Goal: Navigation & Orientation: Go to known website

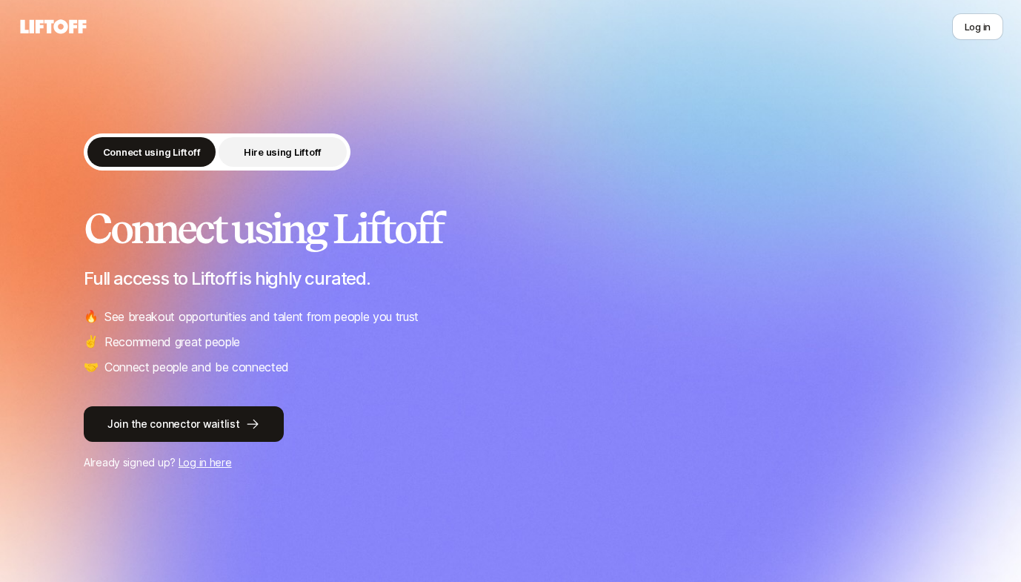
click at [316, 153] on p "Hire using Liftoff" at bounding box center [283, 152] width 78 height 15
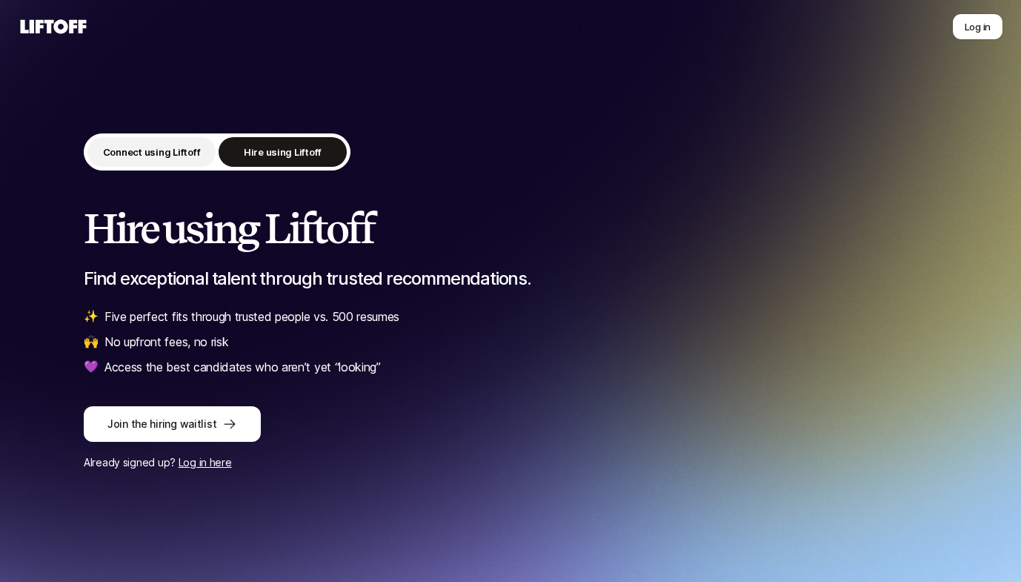
click at [141, 151] on p "Connect using Liftoff" at bounding box center [152, 152] width 98 height 15
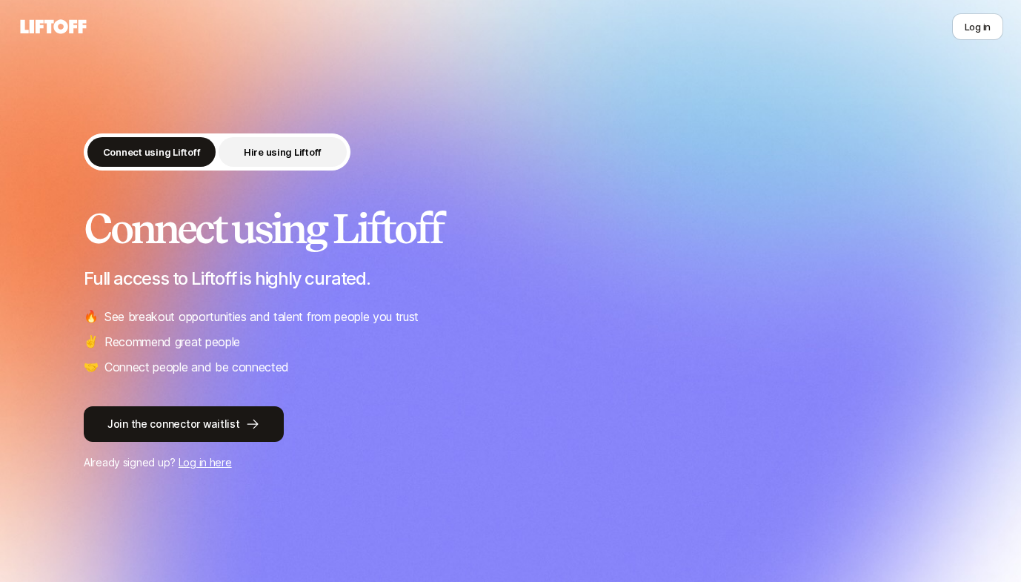
click at [255, 150] on p "Hire using Liftoff" at bounding box center [283, 152] width 78 height 15
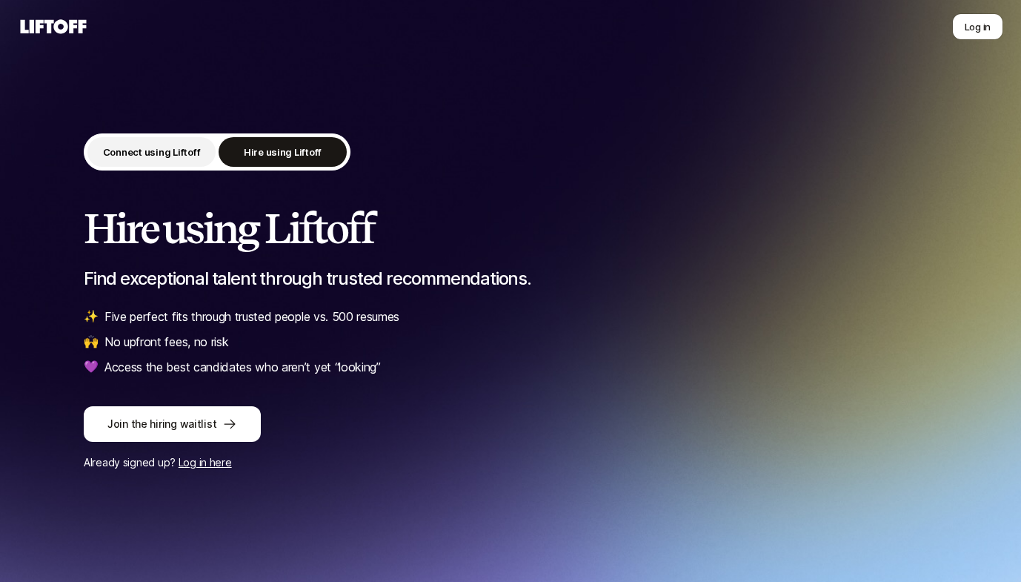
click at [162, 143] on button "Connect using Liftoff" at bounding box center [151, 152] width 128 height 30
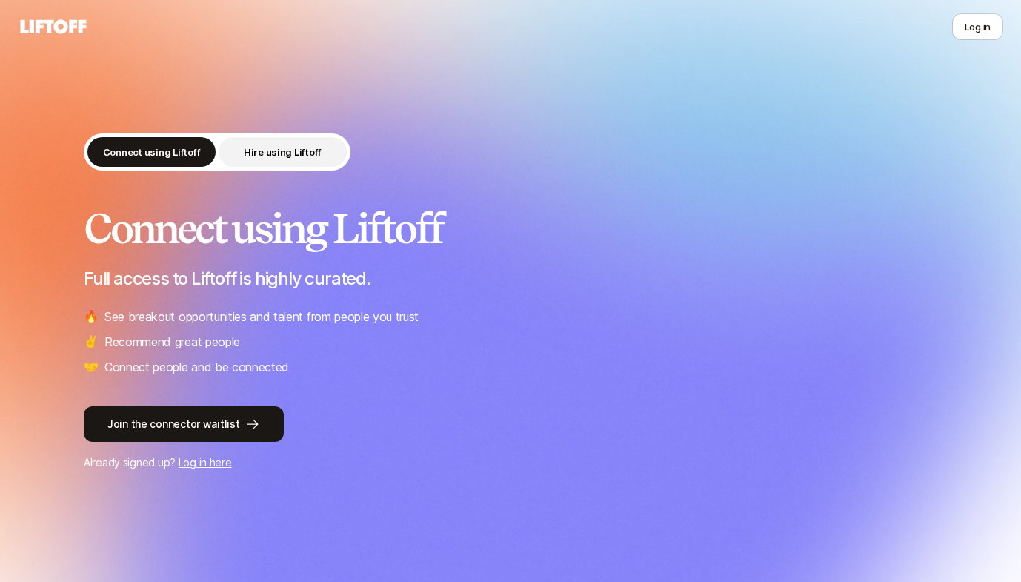
click at [254, 154] on p "Hire using Liftoff" at bounding box center [283, 152] width 78 height 15
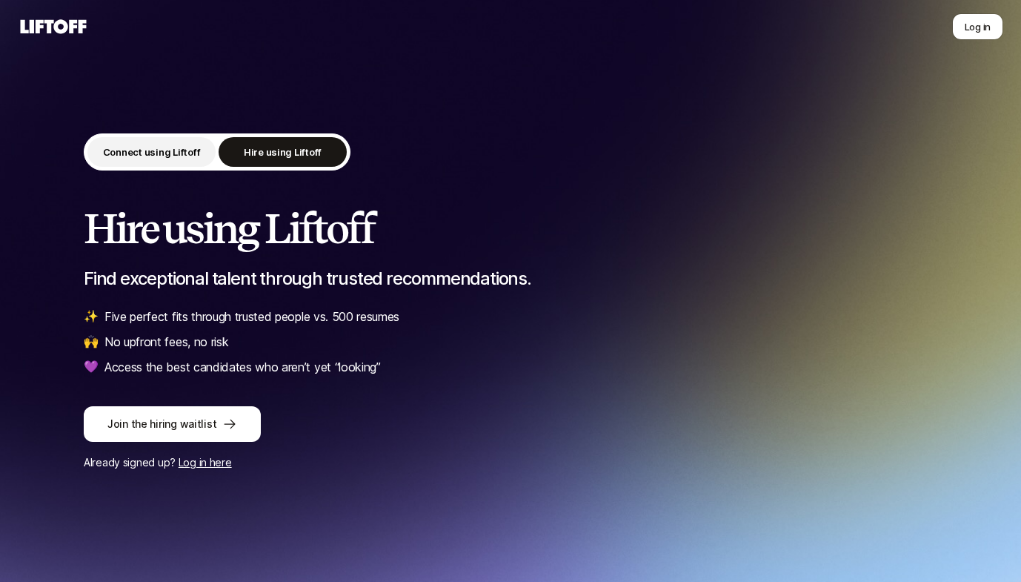
click at [147, 147] on p "Connect using Liftoff" at bounding box center [152, 152] width 98 height 15
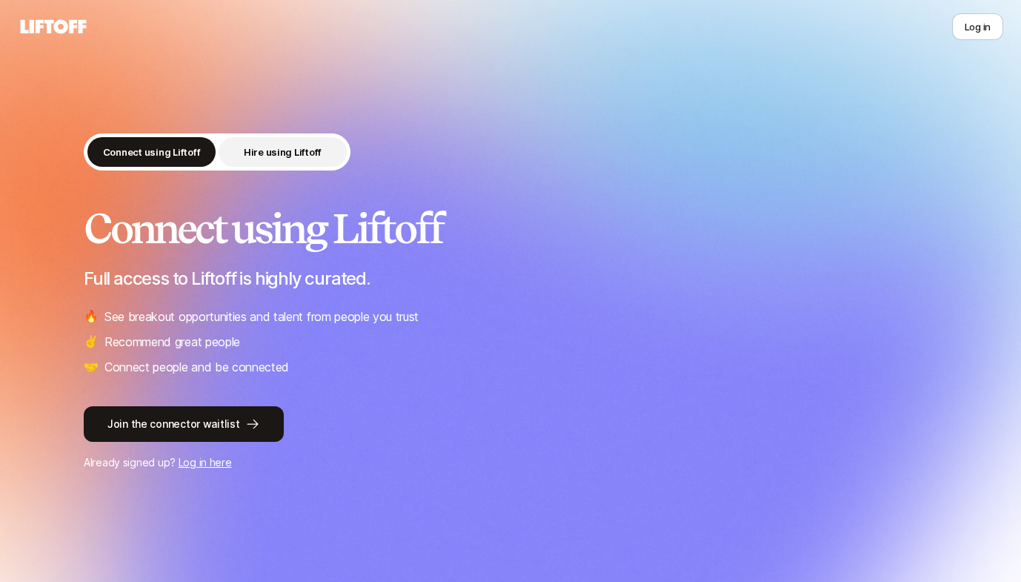
click at [278, 151] on p "Hire using Liftoff" at bounding box center [283, 152] width 78 height 15
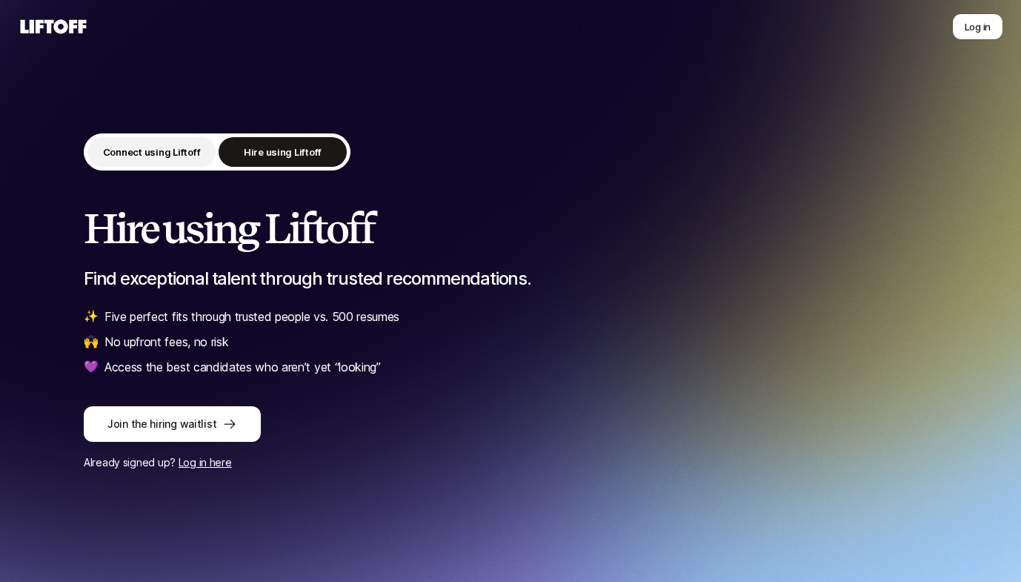
click at [168, 145] on p "Connect using Liftoff" at bounding box center [152, 152] width 98 height 15
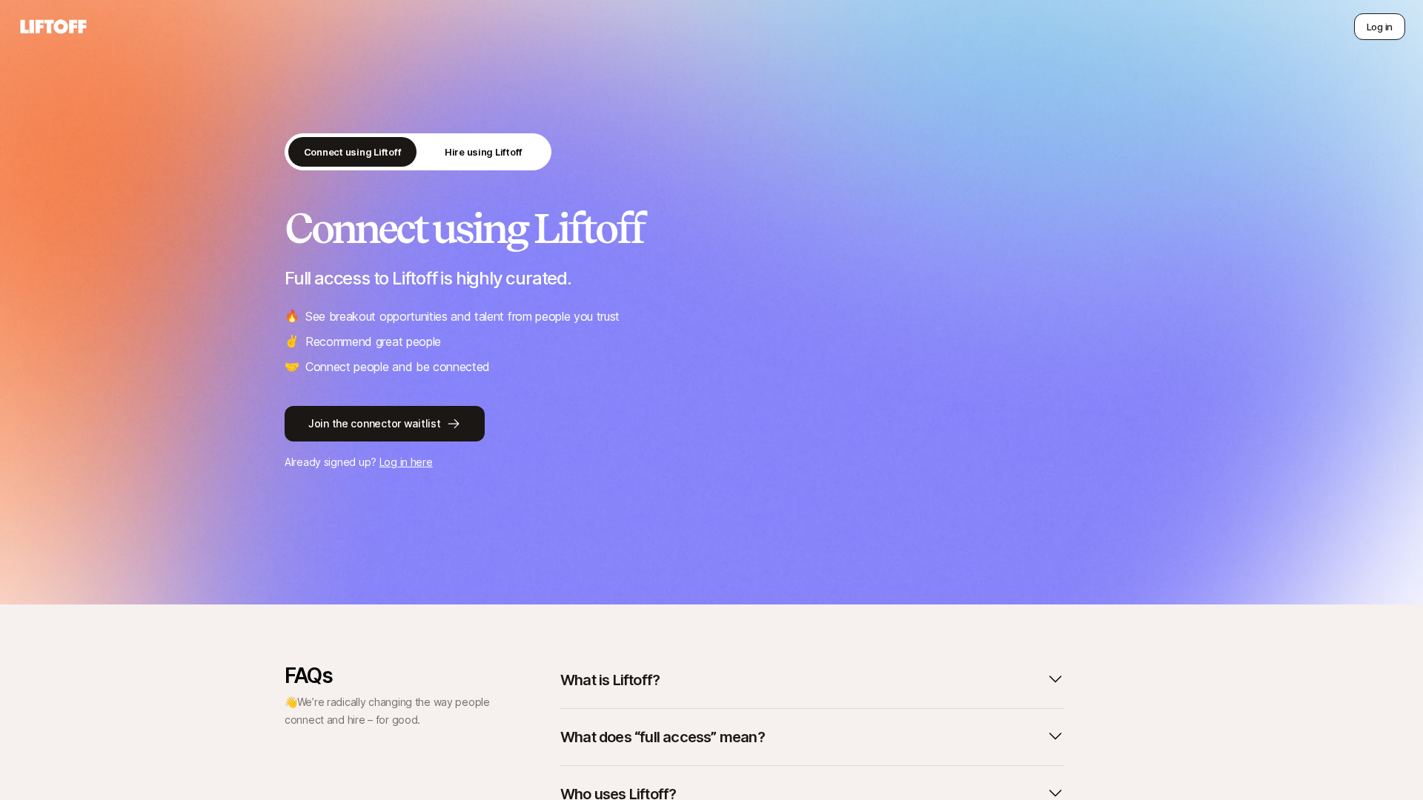
click at [1020, 24] on button "Log in" at bounding box center [1379, 26] width 51 height 27
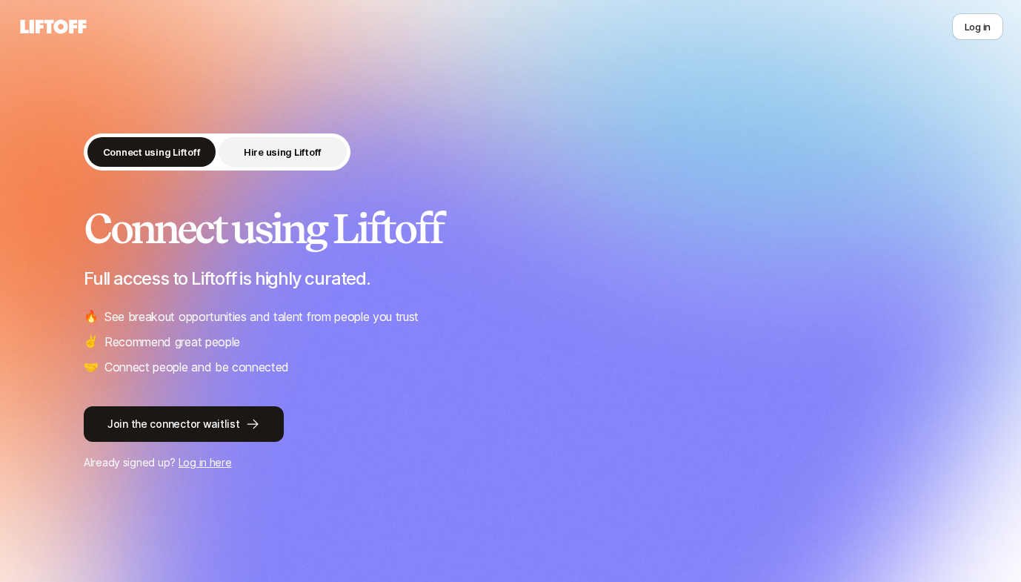
click at [264, 144] on button "Hire using Liftoff" at bounding box center [283, 152] width 128 height 30
